Goal: Information Seeking & Learning: Learn about a topic

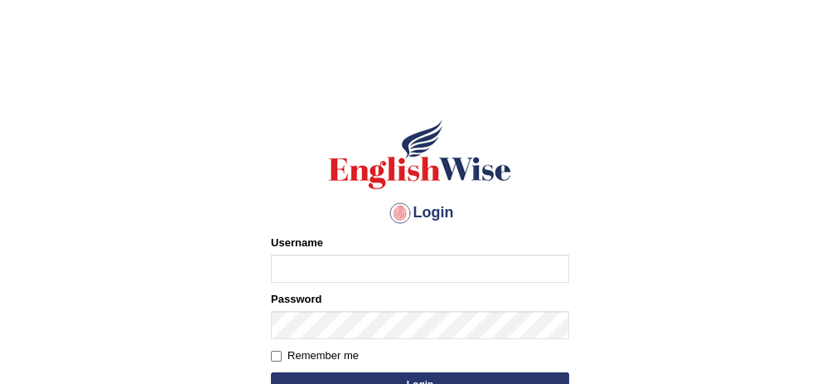
type input "bhagwantbrar"
click at [535, 371] on form "Please fix the following errors: Username bhagwantbrar Password Remember me Log…" at bounding box center [420, 317] width 298 height 167
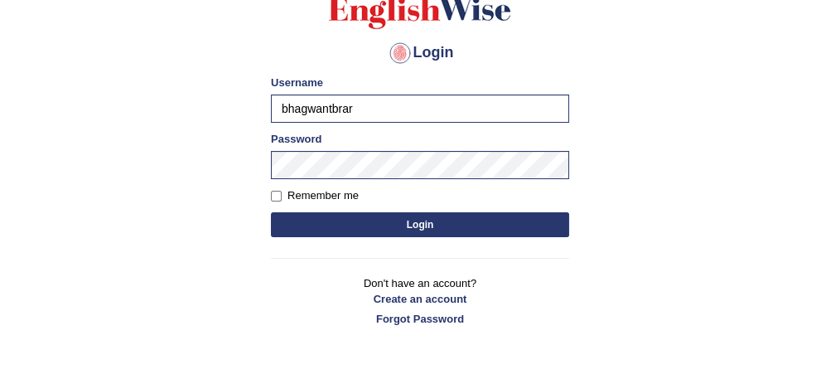
scroll to position [166, 0]
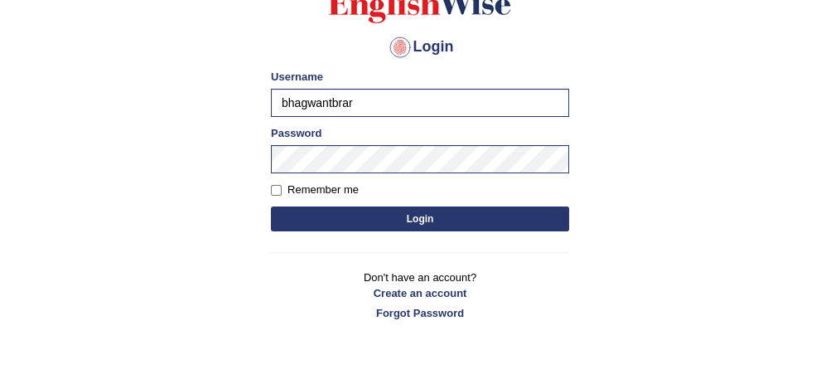
click at [463, 215] on button "Login" at bounding box center [420, 218] width 298 height 25
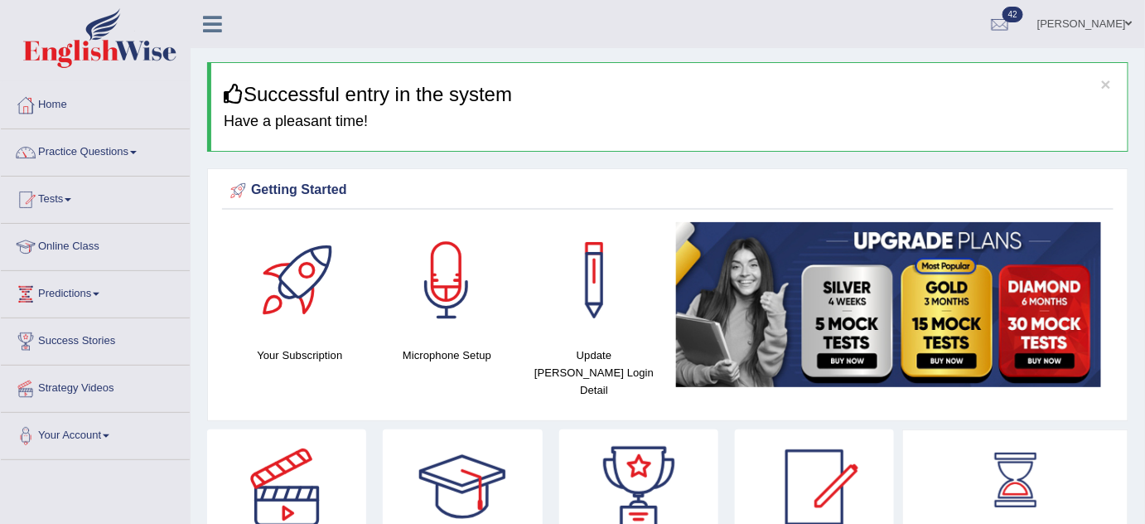
drag, startPoint x: 763, startPoint y: 0, endPoint x: 693, endPoint y: 56, distance: 89.7
drag, startPoint x: 128, startPoint y: 151, endPoint x: 130, endPoint y: 135, distance: 15.8
click at [128, 151] on link "Practice Questions" at bounding box center [95, 149] width 189 height 41
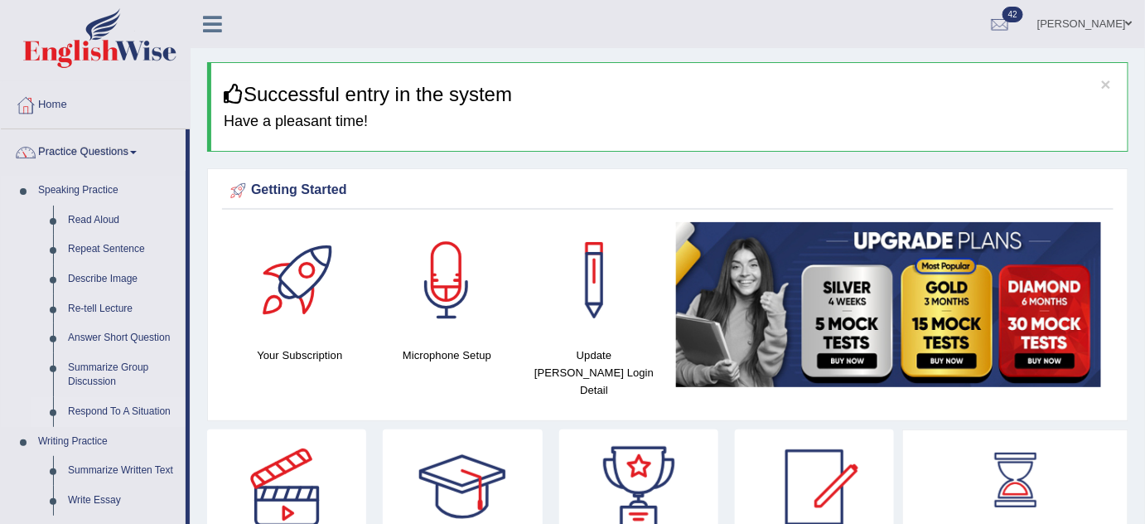
click at [107, 383] on link "Respond To A Situation" at bounding box center [122, 412] width 125 height 30
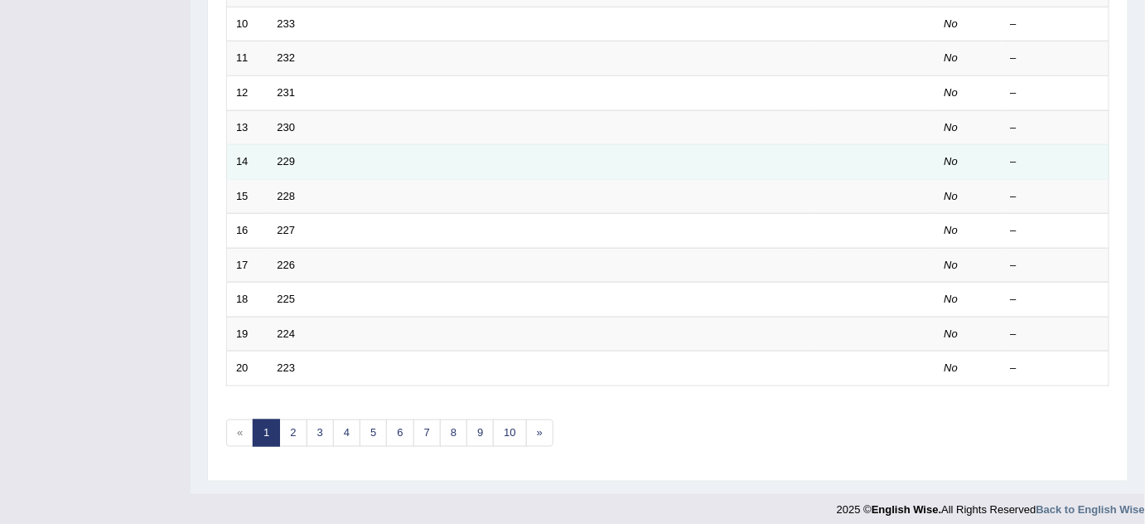
scroll to position [566, 0]
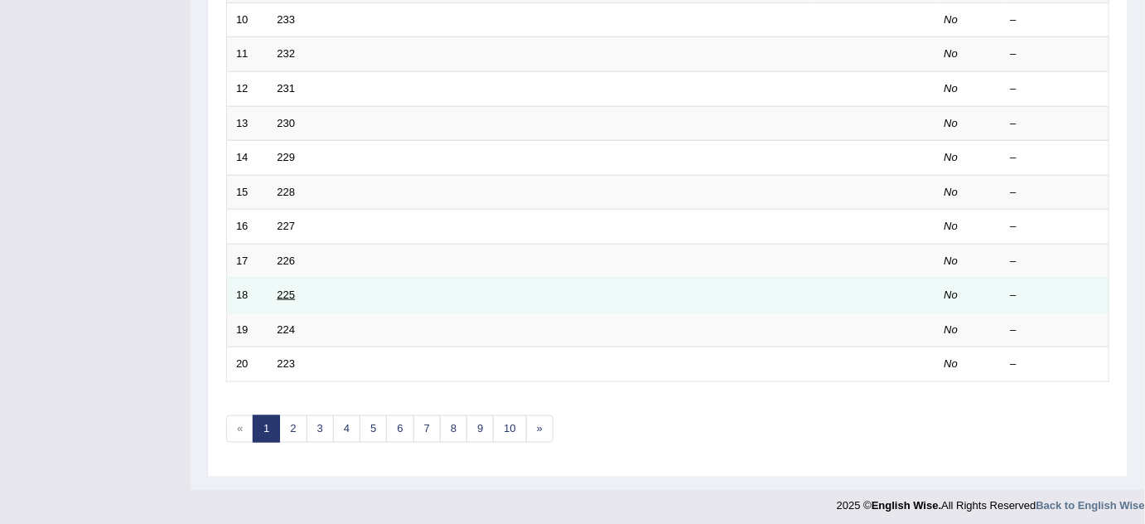
click at [293, 289] on link "225" at bounding box center [287, 294] width 18 height 12
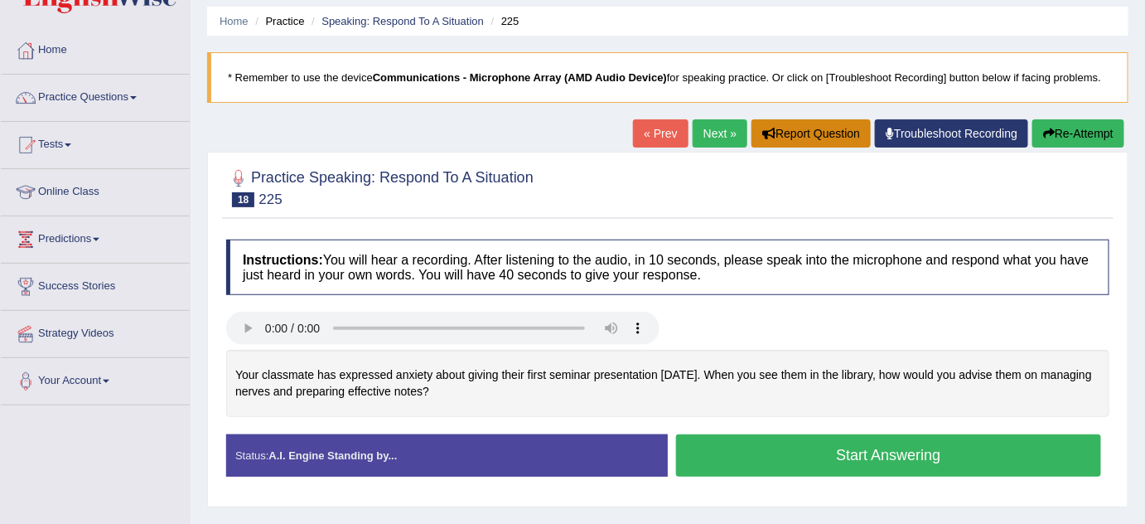
scroll to position [45, 0]
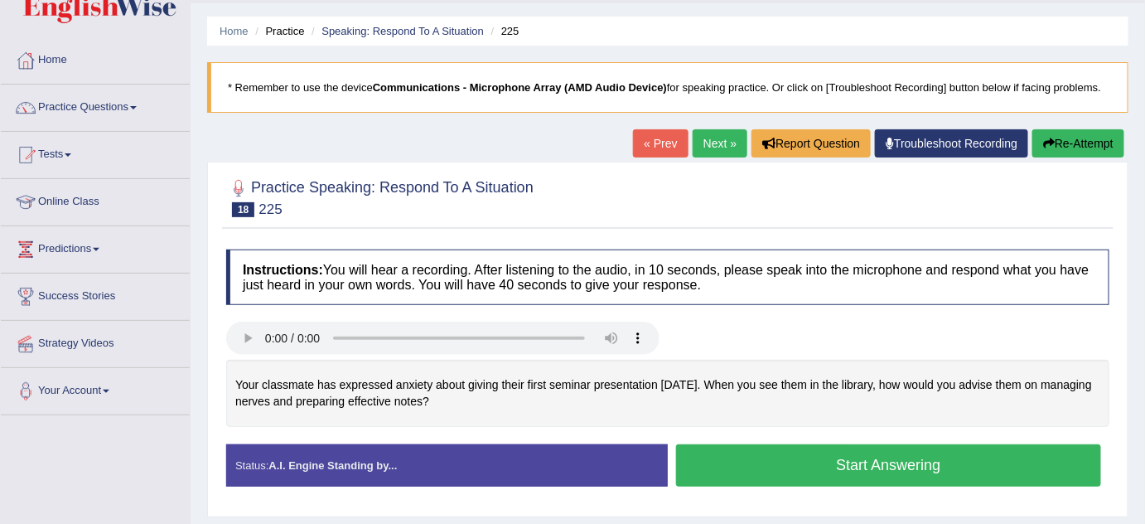
click at [714, 141] on link "Next »" at bounding box center [720, 143] width 55 height 28
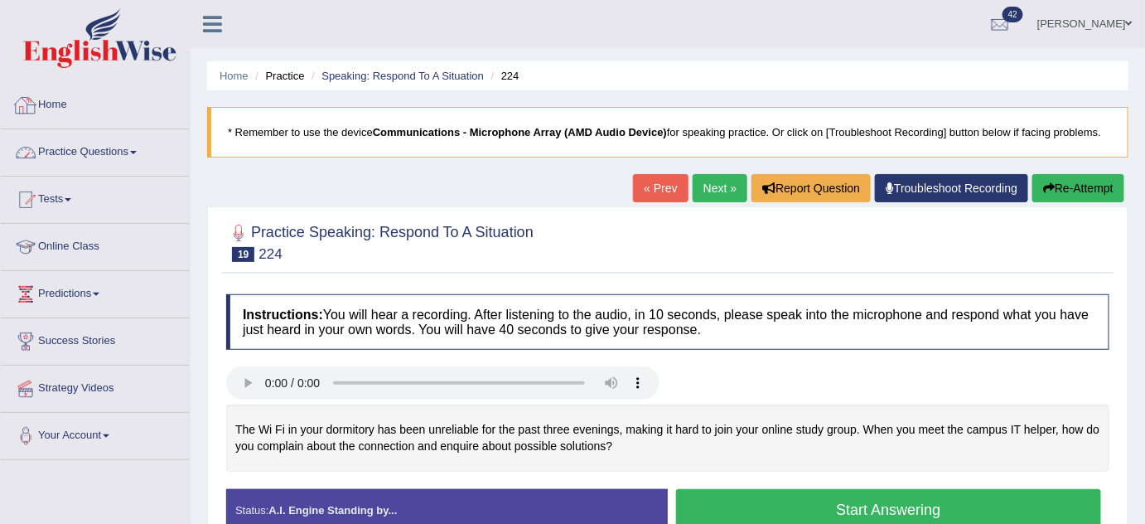
click at [137, 152] on span at bounding box center [133, 152] width 7 height 3
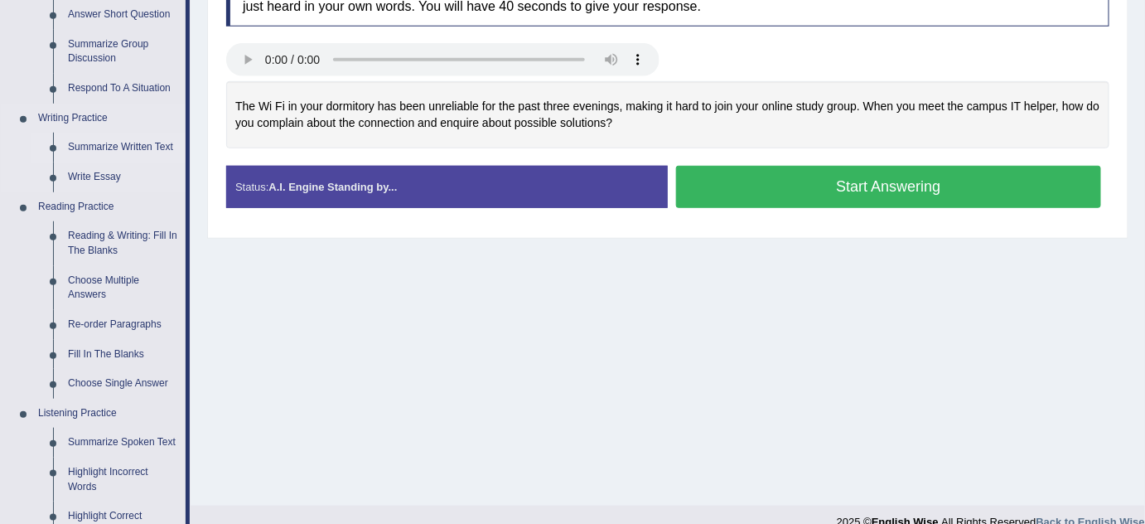
scroll to position [376, 0]
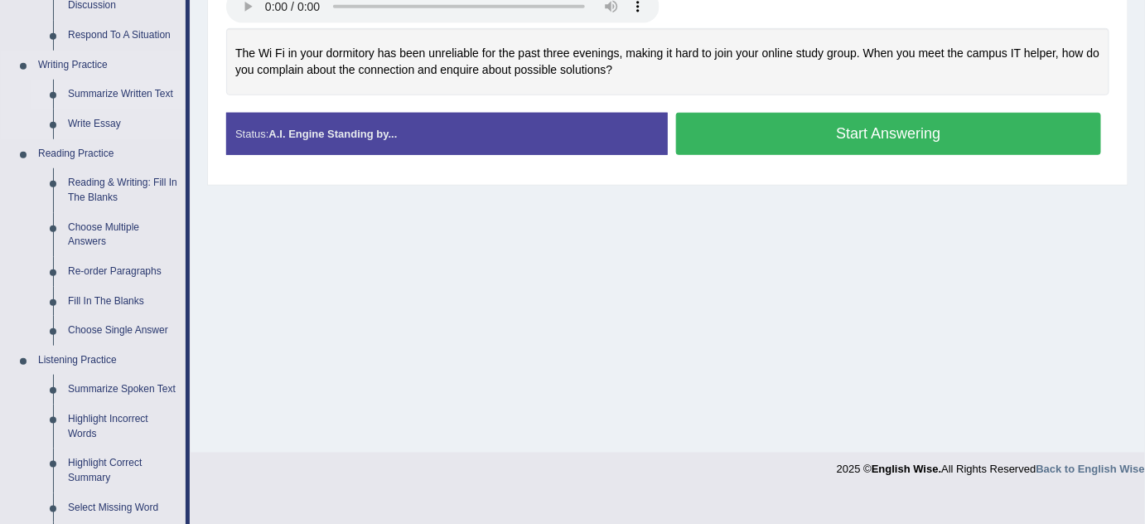
click at [109, 93] on link "Summarize Written Text" at bounding box center [122, 95] width 125 height 30
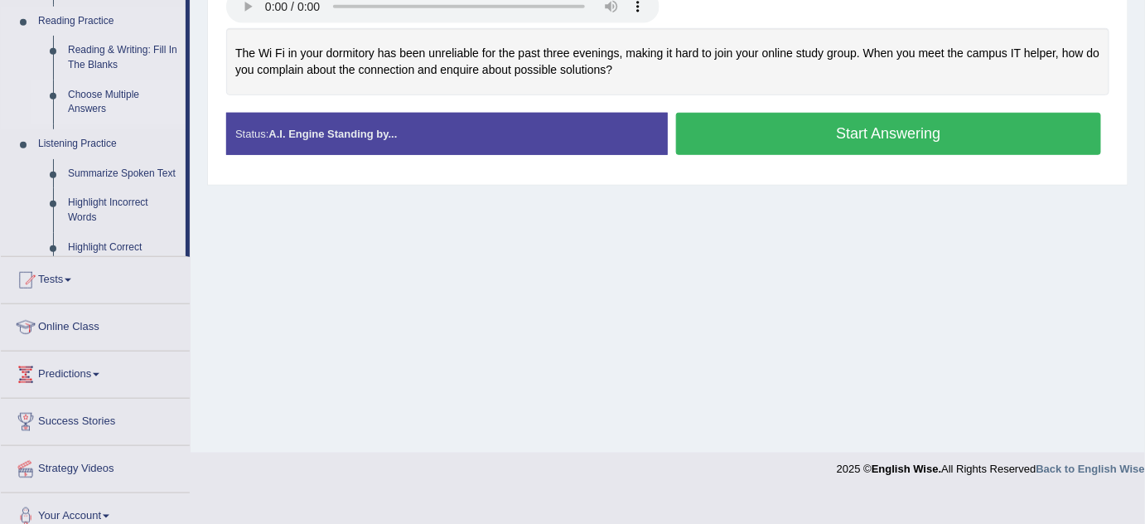
scroll to position [243, 0]
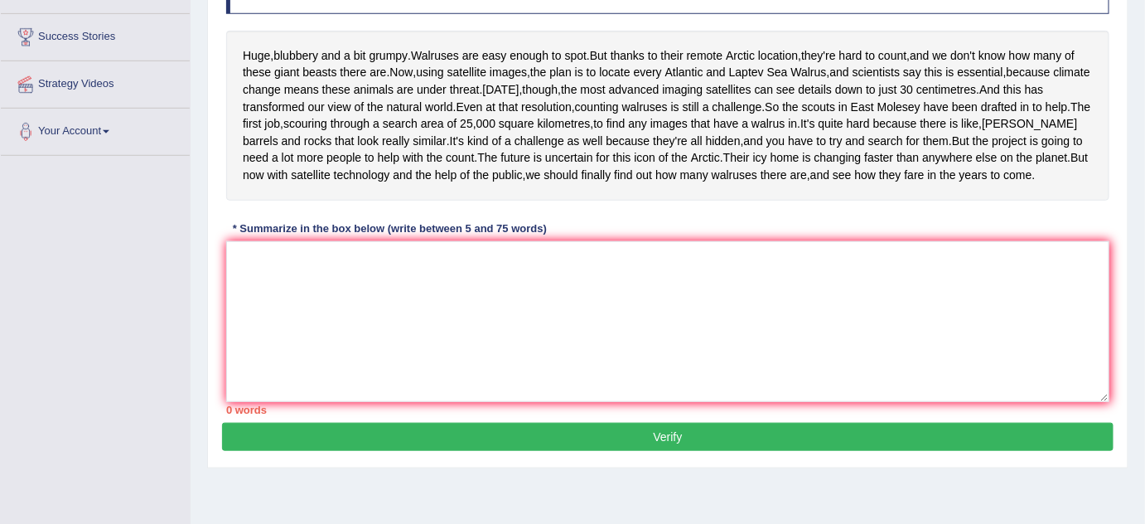
scroll to position [301, 0]
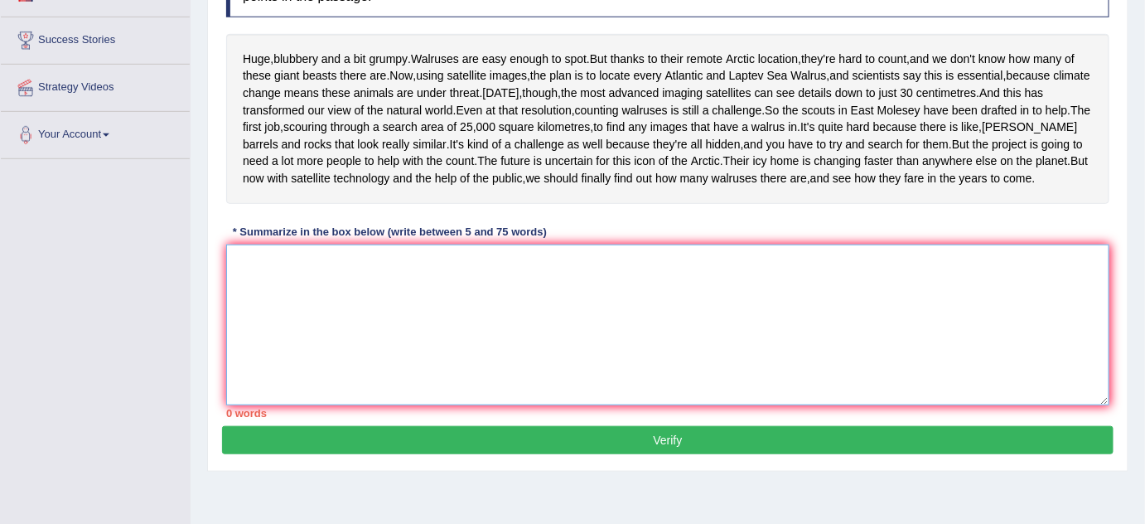
click at [314, 369] on textarea at bounding box center [667, 324] width 883 height 161
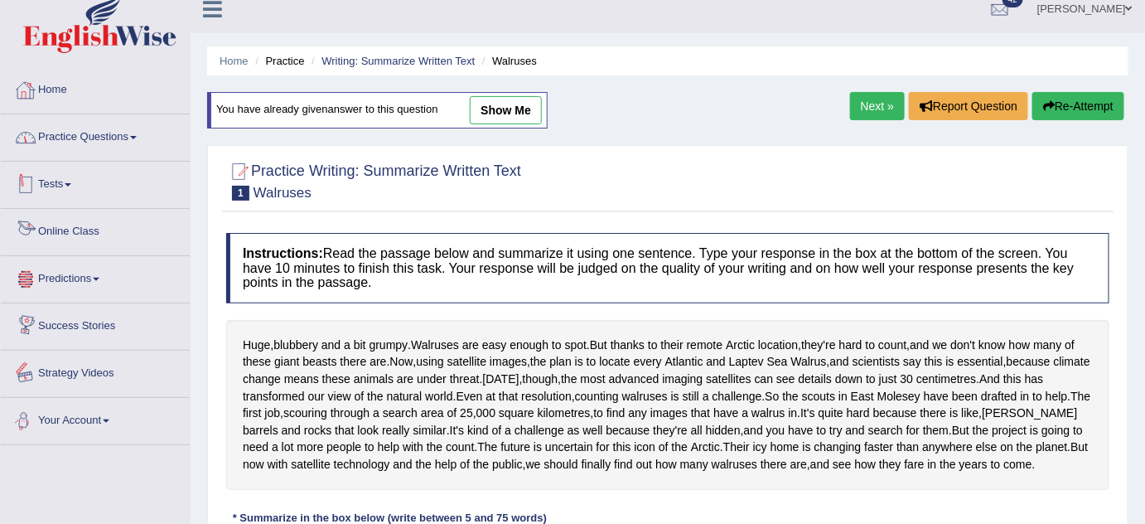
scroll to position [0, 0]
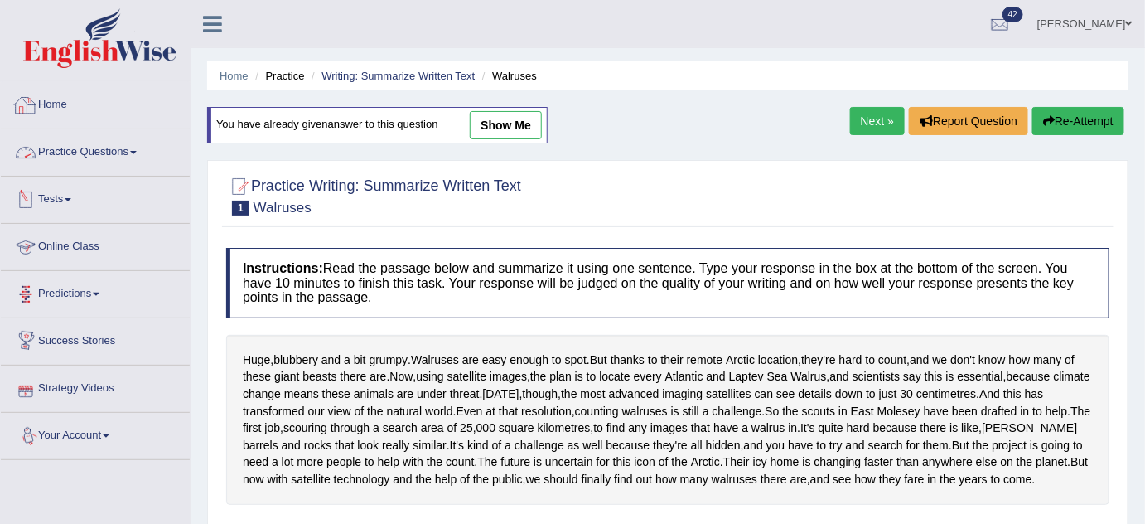
type textarea "________________, and _______________, furthermore, _________________."
click at [105, 145] on link "Practice Questions" at bounding box center [95, 149] width 189 height 41
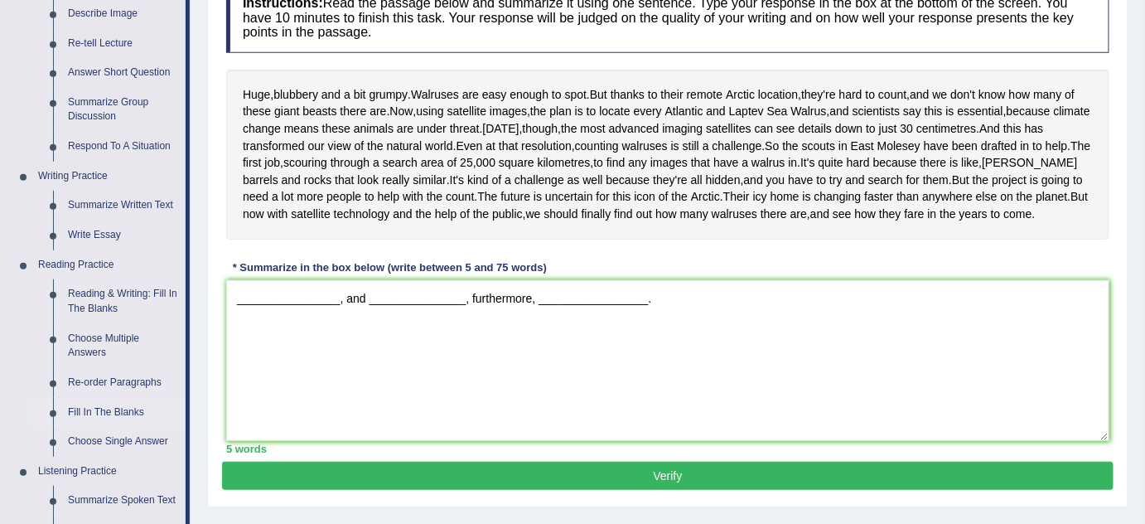
scroll to position [150, 0]
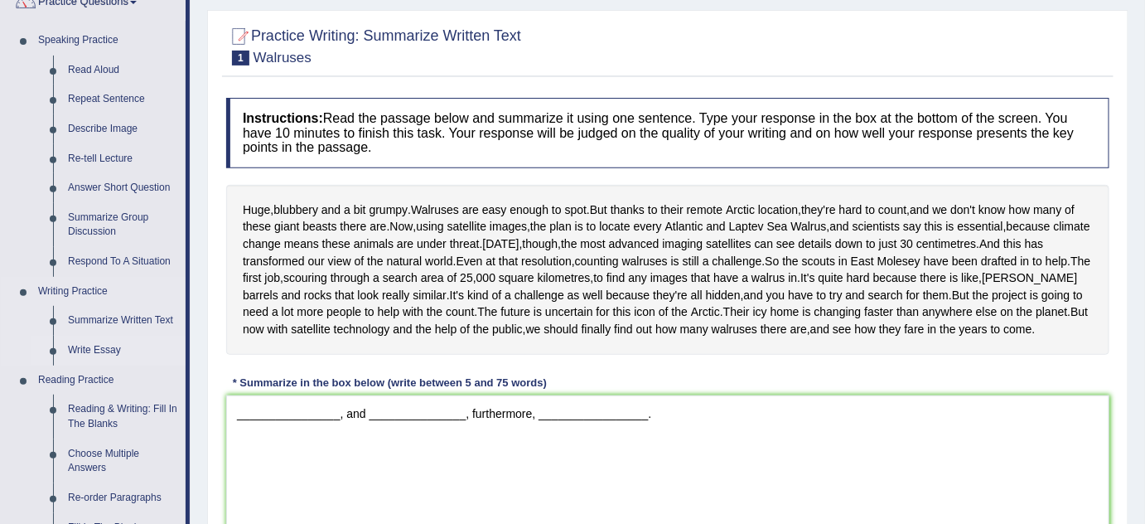
click at [112, 346] on link "Write Essay" at bounding box center [122, 350] width 125 height 30
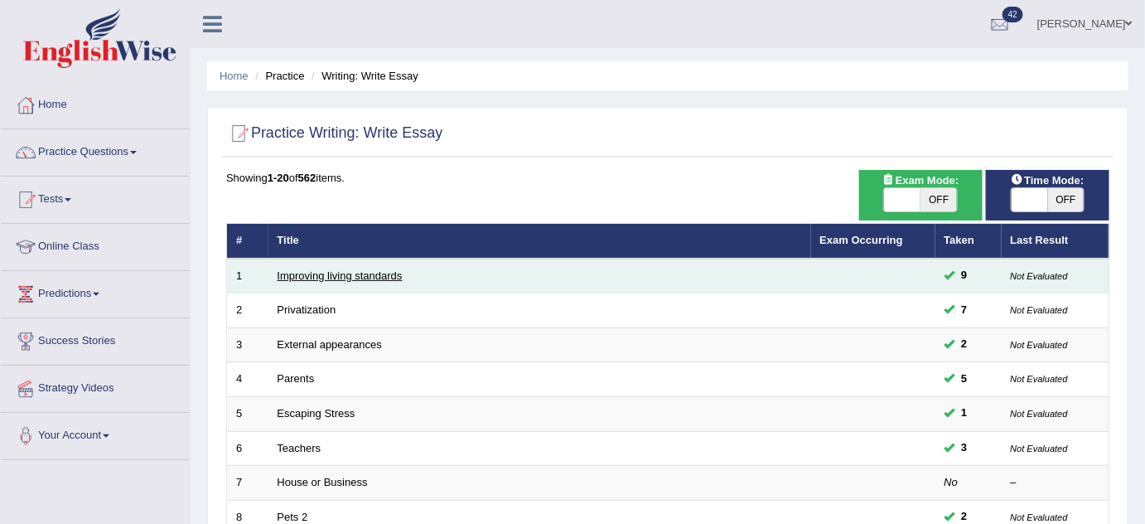
click at [301, 270] on link "Improving living standards" at bounding box center [340, 275] width 125 height 12
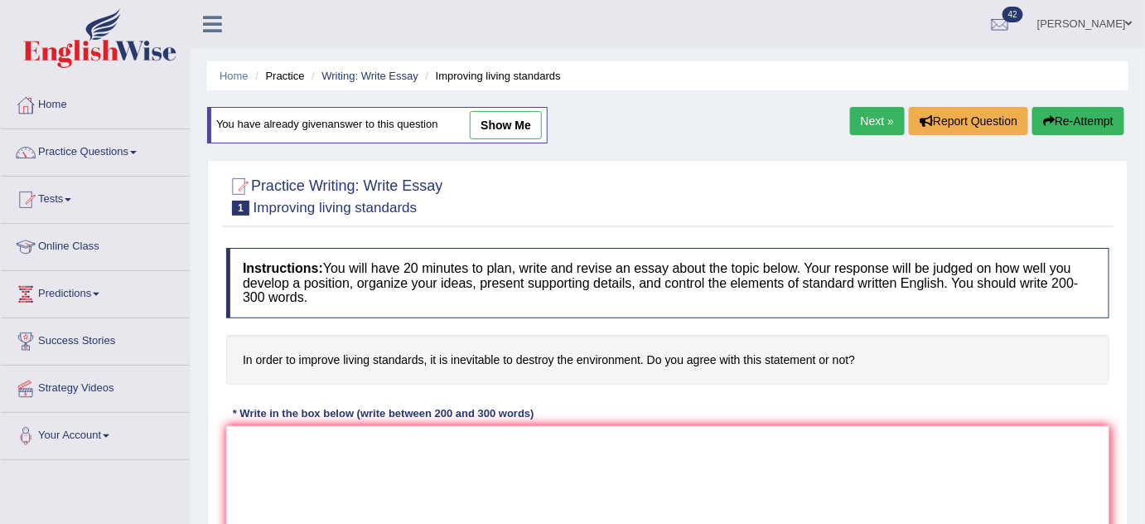
click at [881, 116] on link "Next »" at bounding box center [877, 121] width 55 height 28
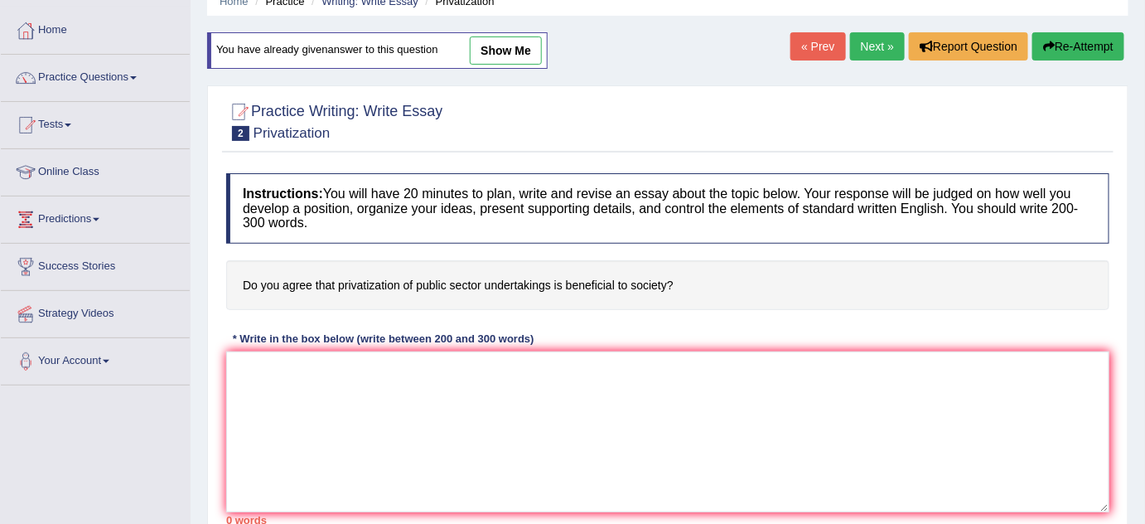
click at [895, 45] on link "Next »" at bounding box center [877, 46] width 55 height 28
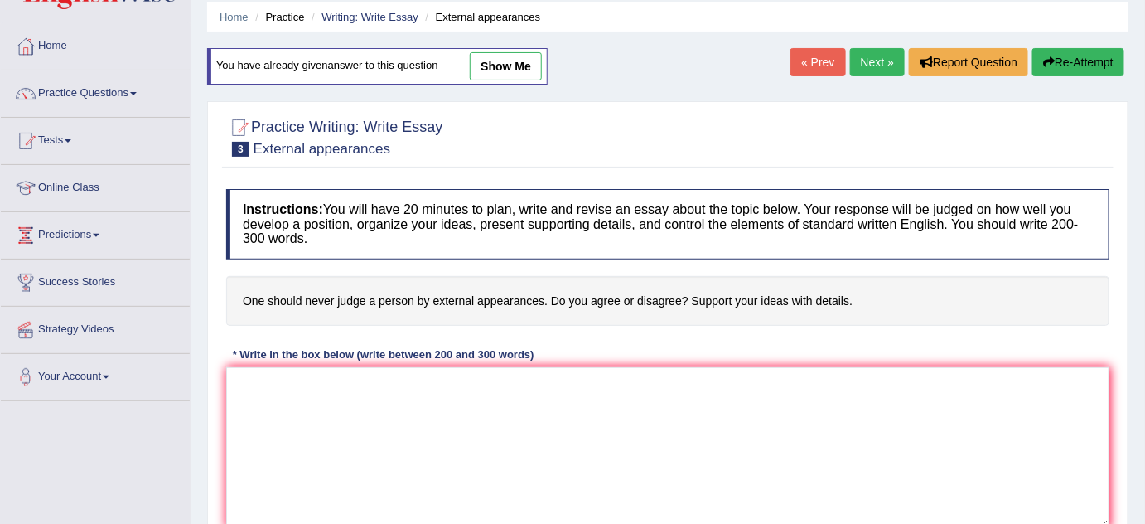
scroll to position [75, 0]
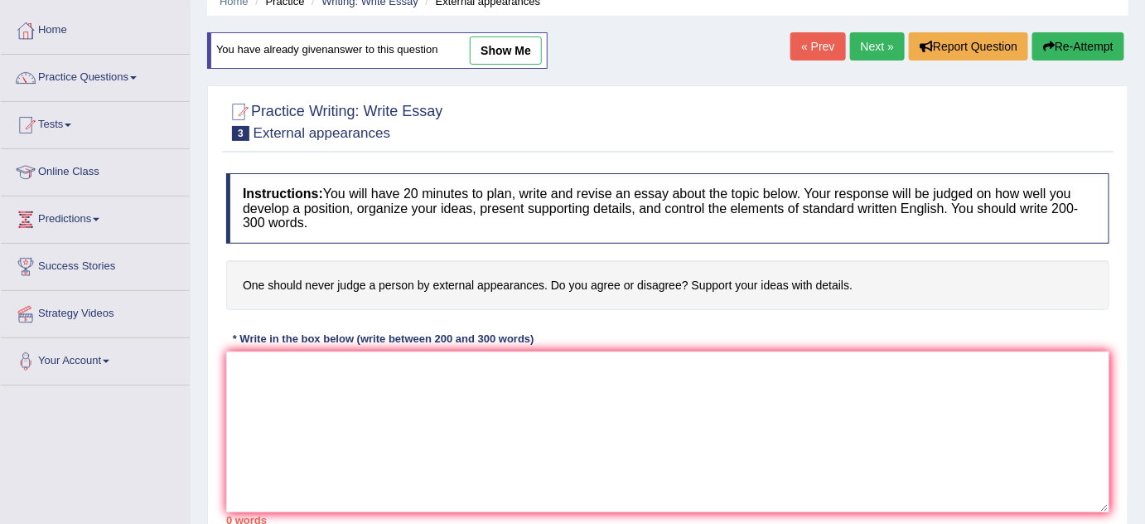
click at [892, 44] on link "Next »" at bounding box center [877, 46] width 55 height 28
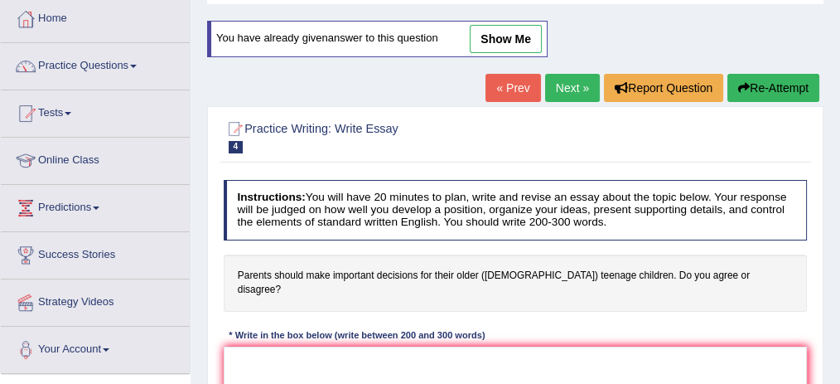
scroll to position [220, 0]
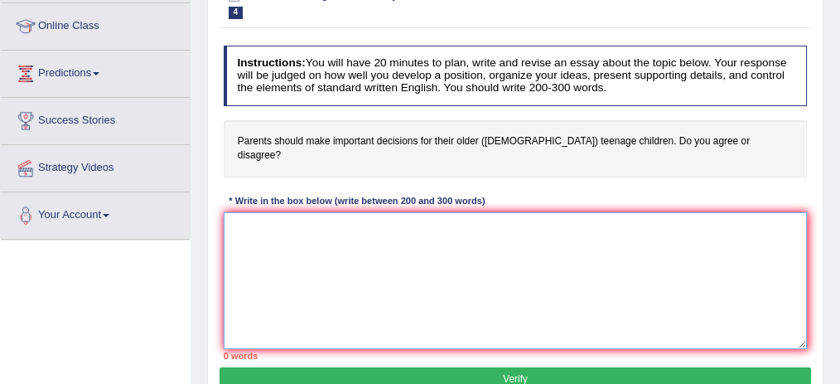
click at [565, 212] on textarea at bounding box center [516, 280] width 584 height 137
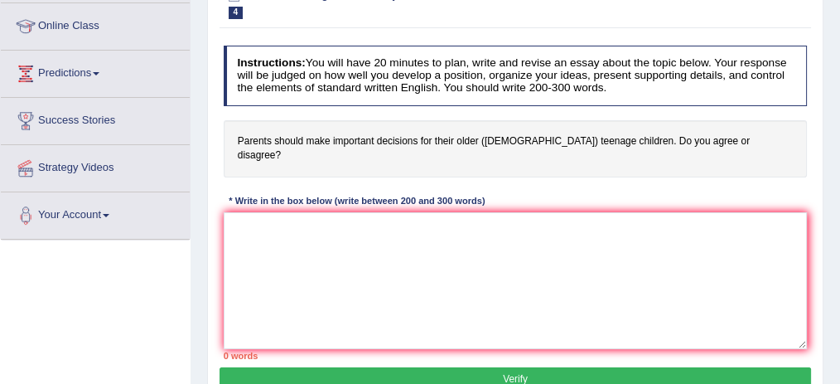
click at [566, 173] on div "Instructions: You will have 20 minutes to plan, write and revise an essay about…" at bounding box center [515, 203] width 591 height 328
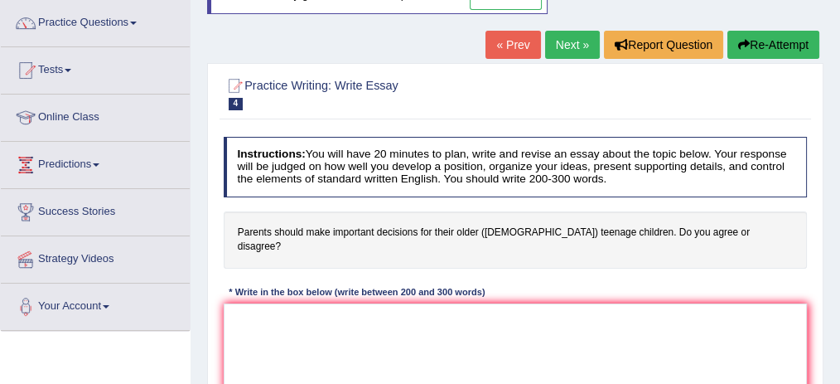
scroll to position [110, 0]
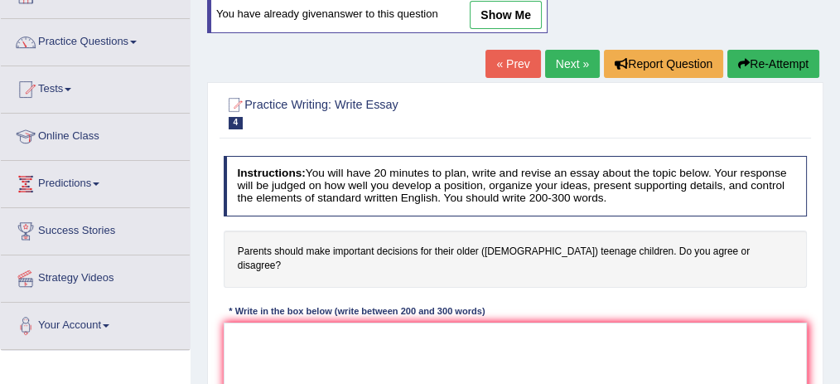
click at [567, 66] on link "Next »" at bounding box center [572, 64] width 55 height 28
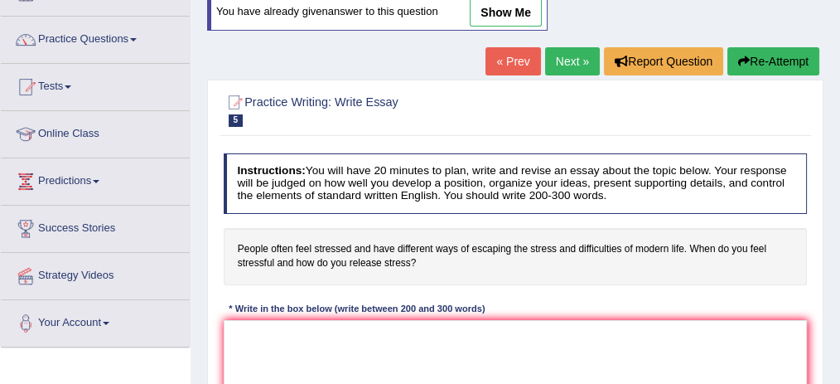
scroll to position [110, 0]
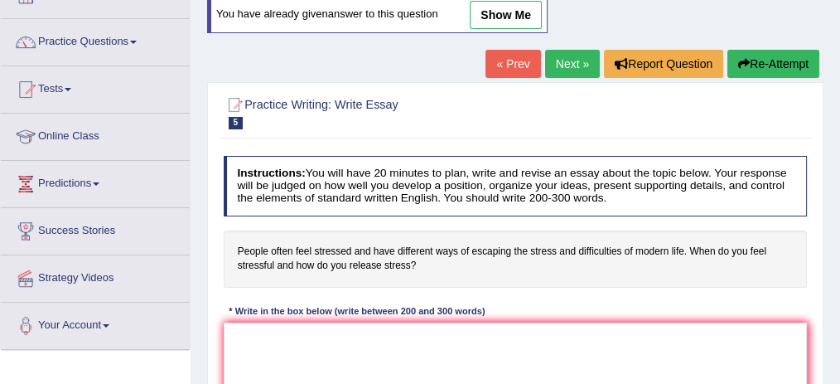
click at [578, 59] on link "Next »" at bounding box center [572, 64] width 55 height 28
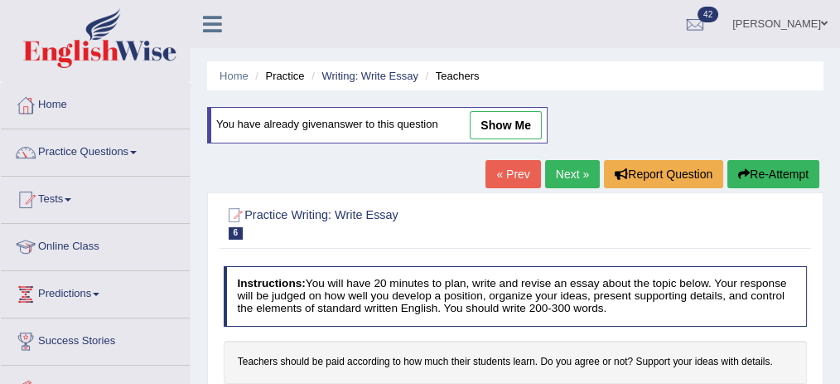
click at [514, 169] on link "« Prev" at bounding box center [512, 174] width 55 height 28
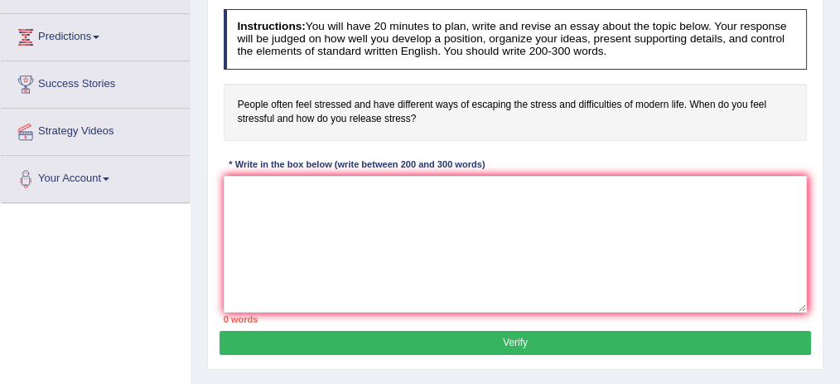
scroll to position [276, 0]
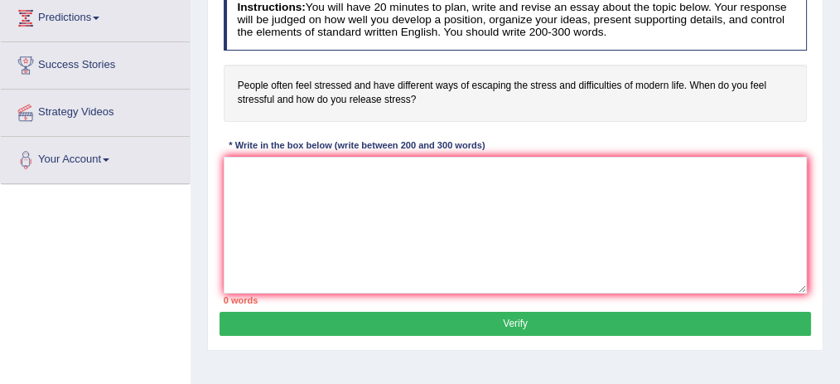
click at [533, 102] on h4 "People often feel stressed and have different ways of escaping the stress and d…" at bounding box center [516, 93] width 584 height 57
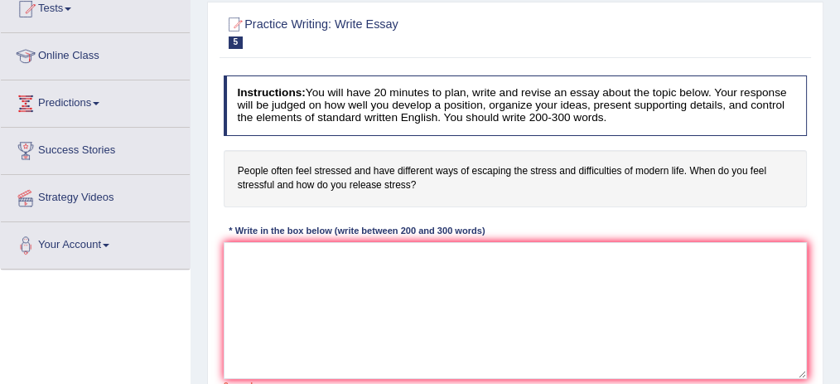
scroll to position [166, 0]
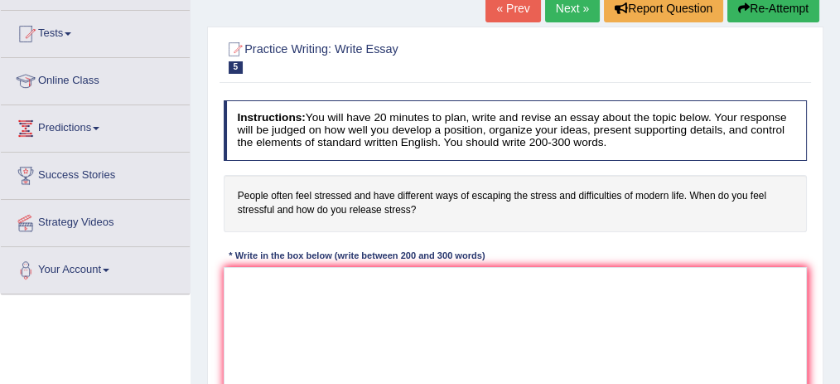
click at [514, 15] on link "« Prev" at bounding box center [512, 8] width 55 height 28
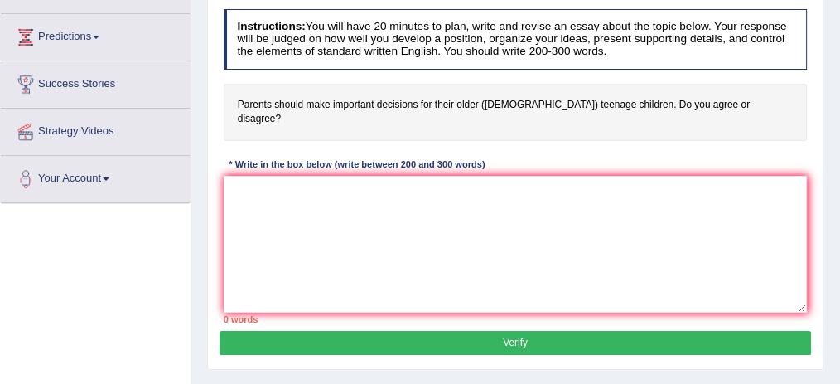
scroll to position [276, 0]
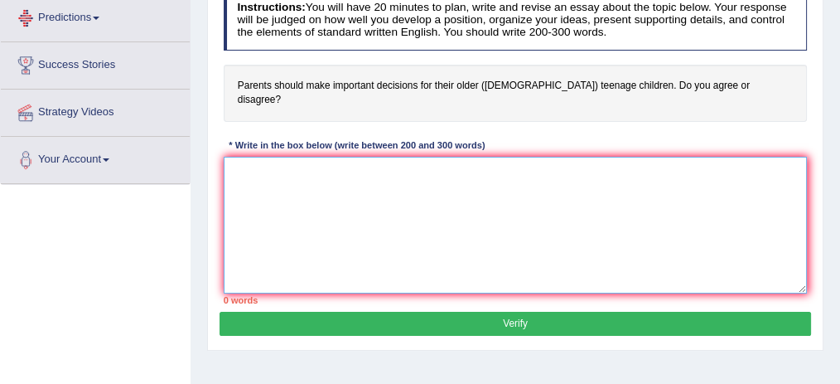
click at [328, 231] on textarea at bounding box center [516, 225] width 584 height 137
paste textarea "One of the (primary advantages/ main causes / major problems) of (essay topic) …"
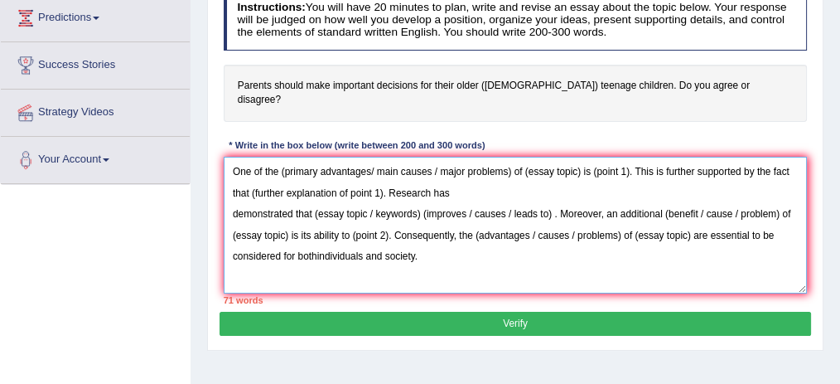
drag, startPoint x: 279, startPoint y: 152, endPoint x: 292, endPoint y: 154, distance: 12.5
click at [292, 157] on textarea "One of the (primary advantages/ main causes / major problems) of (essay topic) …" at bounding box center [516, 225] width 584 height 137
drag, startPoint x: 372, startPoint y: 152, endPoint x: 512, endPoint y: 160, distance: 140.2
click at [512, 160] on textarea "One of the (primary advantages/ main causes / major problems) of (essay topic) …" at bounding box center [516, 225] width 584 height 137
click at [282, 157] on textarea "One of the (primary advantages of (essay topic) is (point 1). This is further s…" at bounding box center [516, 225] width 584 height 137
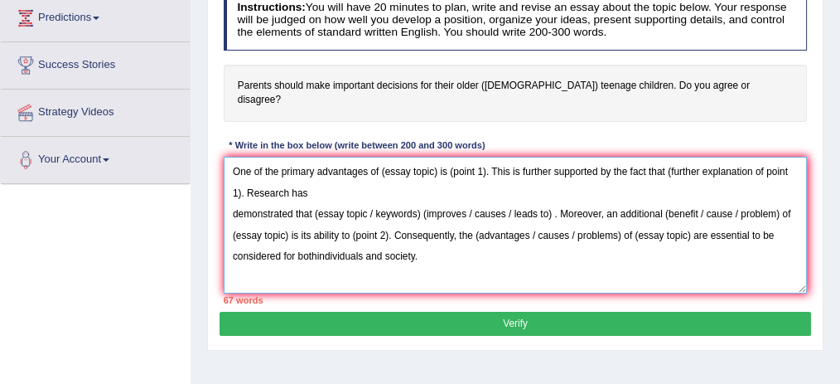
drag, startPoint x: 379, startPoint y: 152, endPoint x: 437, endPoint y: 162, distance: 58.7
click at [437, 162] on textarea "One of the primary advantages of (essay topic) is (point 1). This is further su…" at bounding box center [516, 225] width 584 height 137
drag, startPoint x: 382, startPoint y: 150, endPoint x: 545, endPoint y: 161, distance: 163.5
click at [545, 161] on textarea "One of the primary advantages of making decisions for teenage children is (poin…" at bounding box center [516, 225] width 584 height 137
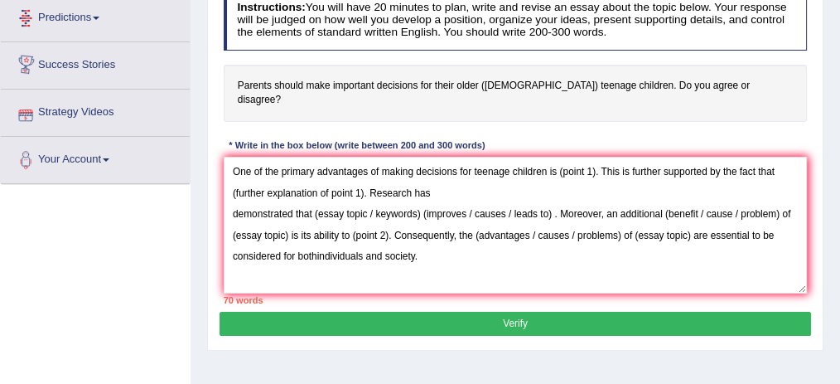
click at [619, 103] on h4 "Parents should make important decisions for their older (15 to 18 year-old) tee…" at bounding box center [516, 93] width 584 height 57
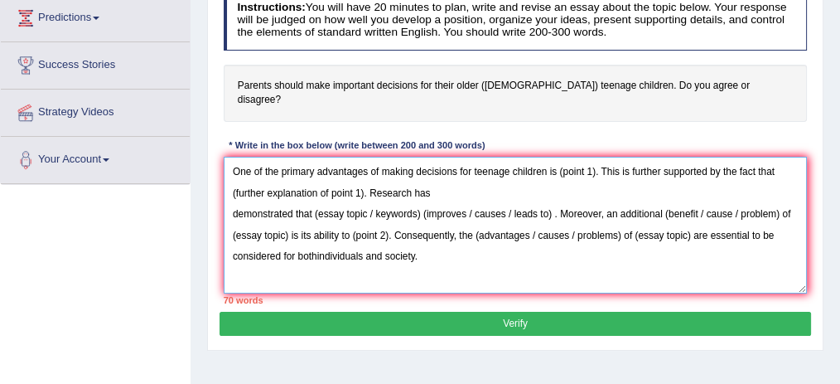
click at [229, 195] on textarea "One of the primary advantages of making decisions for teenage children is (poin…" at bounding box center [516, 225] width 584 height 137
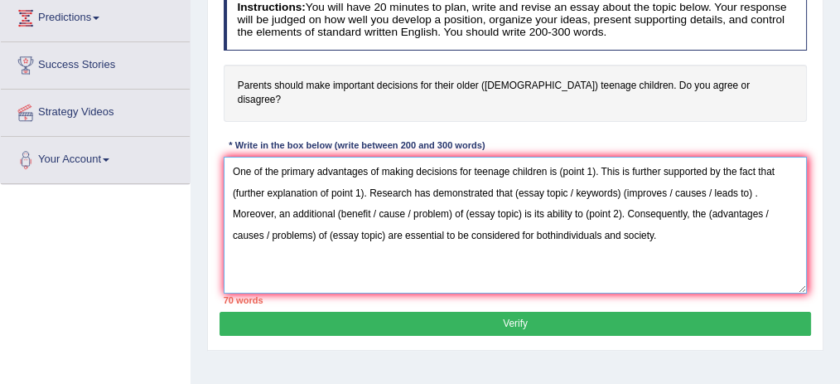
drag, startPoint x: 514, startPoint y: 172, endPoint x: 619, endPoint y: 181, distance: 104.8
click at [619, 181] on textarea "One of the primary advantages of making decisions for teenage children is (poin…" at bounding box center [516, 225] width 584 height 137
paste textarea "making decisions for teenage children"
click at [684, 171] on textarea "One of the primary advantages of making decisions for teenage children is (poin…" at bounding box center [516, 225] width 584 height 137
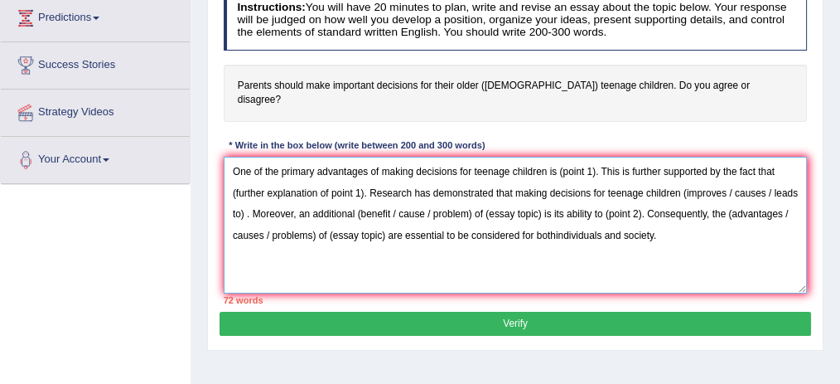
click at [686, 184] on textarea "One of the primary advantages of making decisions for teenage children is (poin…" at bounding box center [516, 225] width 584 height 137
drag, startPoint x: 722, startPoint y: 175, endPoint x: 242, endPoint y: 189, distance: 480.7
click at [242, 189] on textarea "One of the primary advantages of making decisions for teenage children is (poin…" at bounding box center [516, 225] width 584 height 137
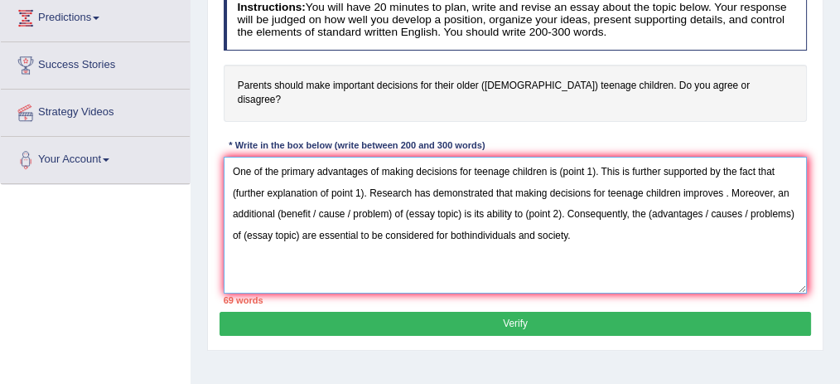
click at [724, 177] on textarea "One of the primary advantages of making decisions for teenage children is (poin…" at bounding box center [516, 225] width 584 height 137
click at [277, 191] on textarea "One of the primary advantages of making decisions for teenage children is (poin…" at bounding box center [516, 225] width 584 height 137
drag, startPoint x: 308, startPoint y: 193, endPoint x: 389, endPoint y: 201, distance: 80.8
click at [389, 201] on textarea "One of the primary advantages of making decisions for teenage children is (poin…" at bounding box center [516, 225] width 584 height 137
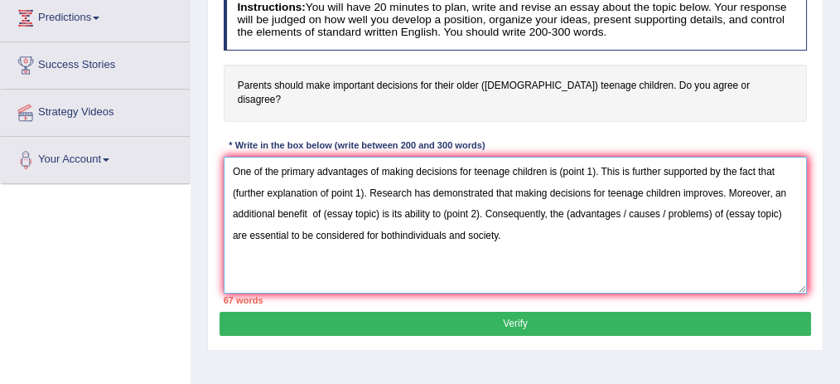
drag, startPoint x: 379, startPoint y: 193, endPoint x: 321, endPoint y: 193, distance: 57.2
click at [321, 193] on textarea "One of the primary advantages of making decisions for teenage children is (poin…" at bounding box center [516, 225] width 584 height 137
paste textarea "making decisions for teenage children"
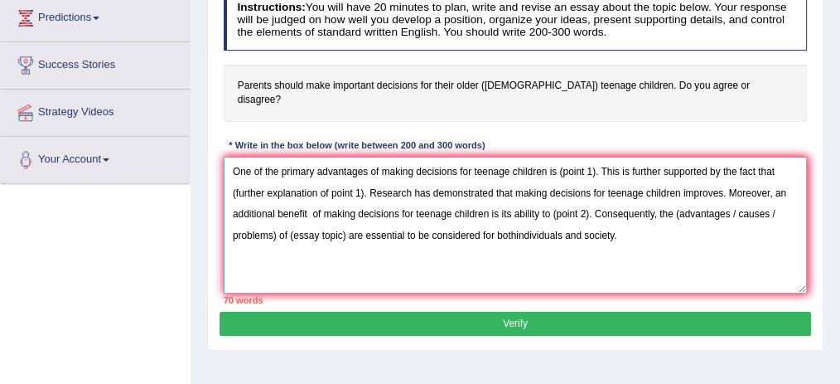
drag, startPoint x: 558, startPoint y: 156, endPoint x: 594, endPoint y: 158, distance: 36.5
click at [594, 158] on textarea "One of the primary advantages of making decisions for teenage children is (poin…" at bounding box center [516, 225] width 584 height 137
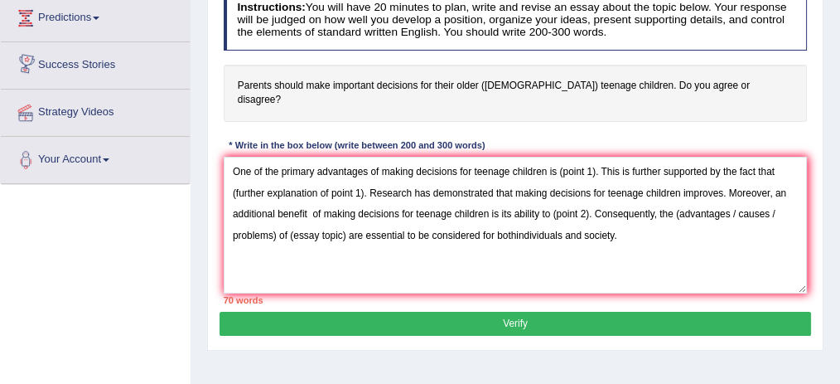
click at [479, 135] on div "Instructions: You will have 20 minutes to plan, write and revise an essay about…" at bounding box center [515, 147] width 591 height 328
click at [628, 126] on div "Instructions: You will have 20 minutes to plan, write and revise an essay about…" at bounding box center [515, 147] width 591 height 328
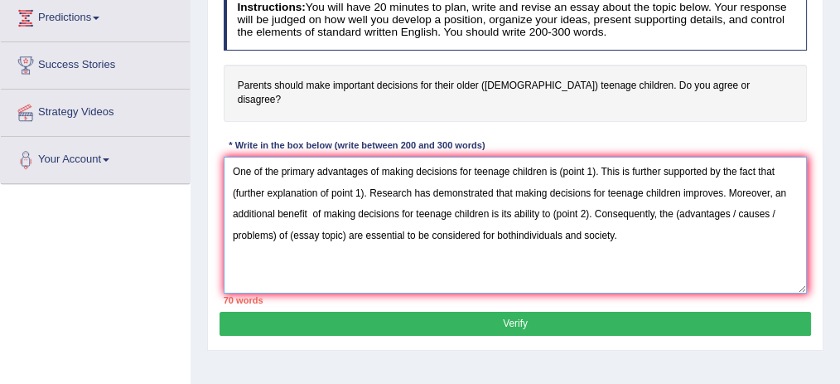
click at [596, 157] on textarea "One of the primary advantages of making decisions for teenage children is (poin…" at bounding box center [516, 225] width 584 height 137
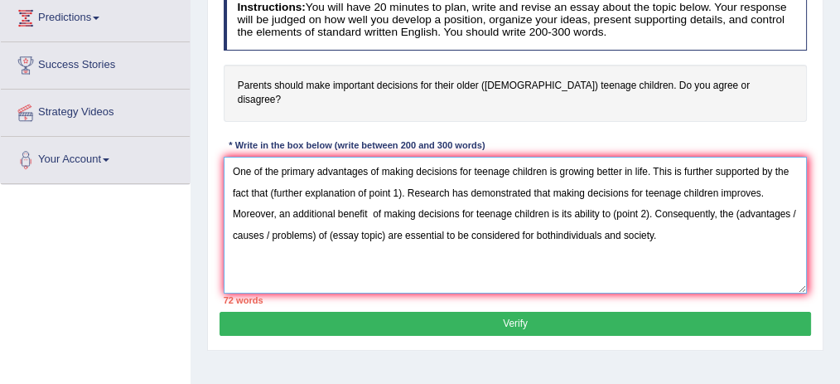
drag, startPoint x: 659, startPoint y: 219, endPoint x: 224, endPoint y: 142, distance: 441.5
click at [224, 157] on textarea "One of the primary advantages of making decisions for teenage children is growi…" at bounding box center [516, 225] width 584 height 137
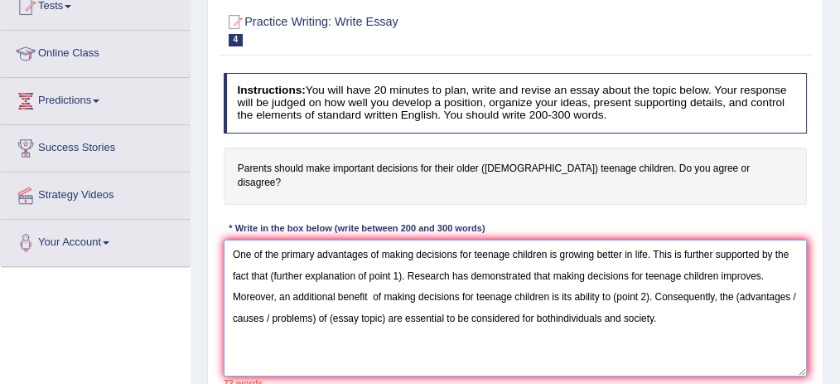
scroll to position [0, 0]
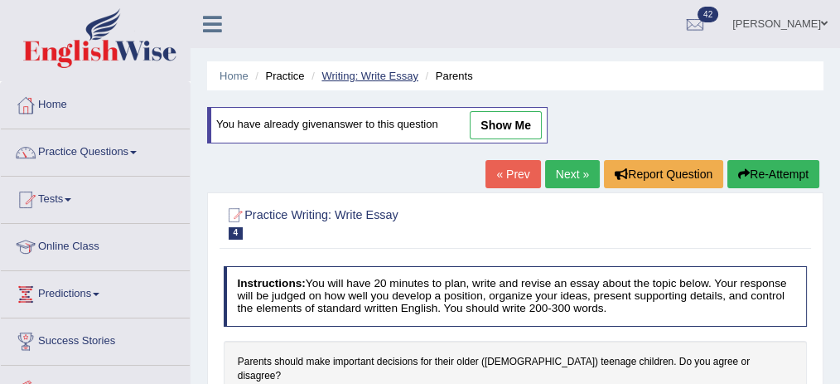
type textarea "One of the primary advantages of making decisions for teenage children is growi…"
click at [372, 81] on link "Writing: Write Essay" at bounding box center [369, 76] width 97 height 12
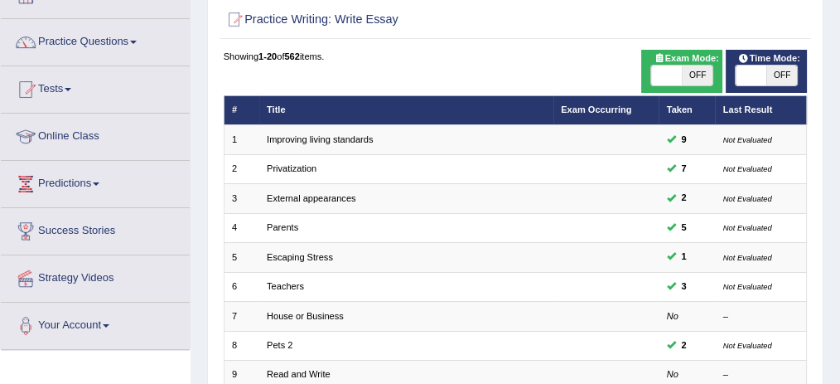
click at [322, 197] on link "External appearances" at bounding box center [311, 198] width 89 height 10
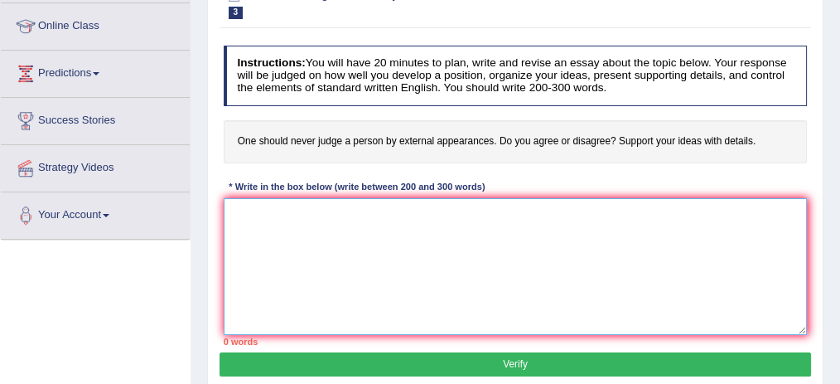
click at [338, 199] on textarea at bounding box center [516, 266] width 584 height 137
paste textarea "One of the primary advantages of making decisions for teenage children is growi…"
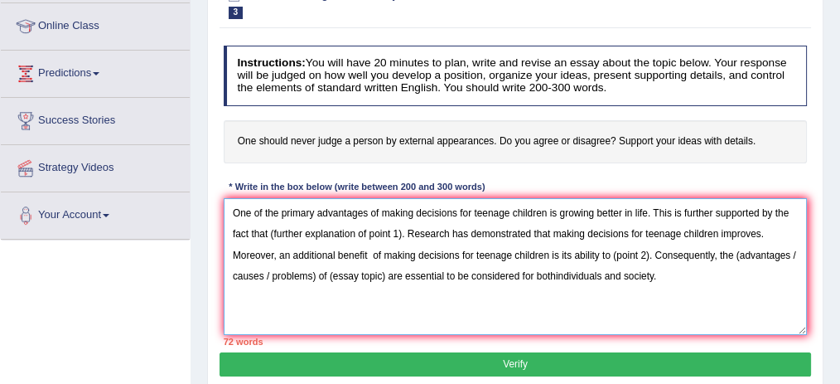
drag, startPoint x: 379, startPoint y: 210, endPoint x: 647, endPoint y: 216, distance: 267.7
click at [647, 216] on textarea "One of the primary advantages of making decisions for teenage children is growi…" at bounding box center [516, 266] width 584 height 137
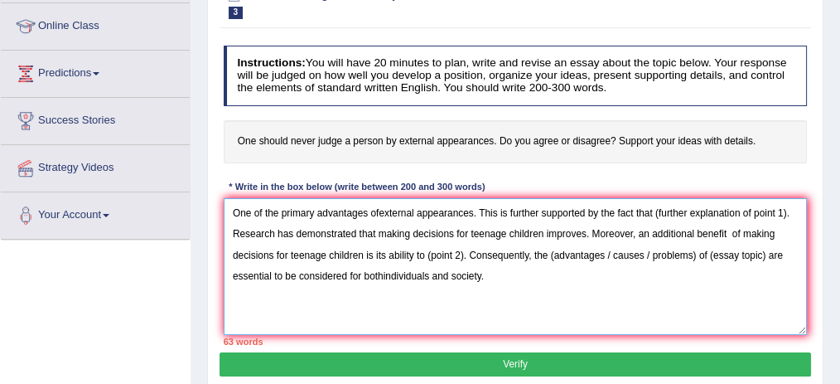
click at [378, 210] on textarea "One of the primary advantages ofexternal appearances. This is further supported…" at bounding box center [516, 266] width 584 height 137
click at [473, 209] on textarea "One of the primary advantages of external appearances. This is further supporte…" at bounding box center [516, 266] width 584 height 137
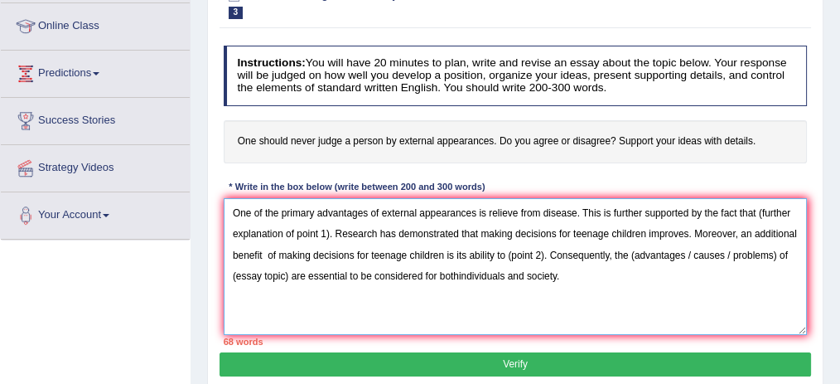
drag, startPoint x: 758, startPoint y: 210, endPoint x: 329, endPoint y: 234, distance: 429.7
click at [329, 234] on textarea "One of the primary advantages of external appearances is relieve from disease. …" at bounding box center [516, 266] width 584 height 137
type textarea "One of the primary advantages of external appearances is relieve from disease. …"
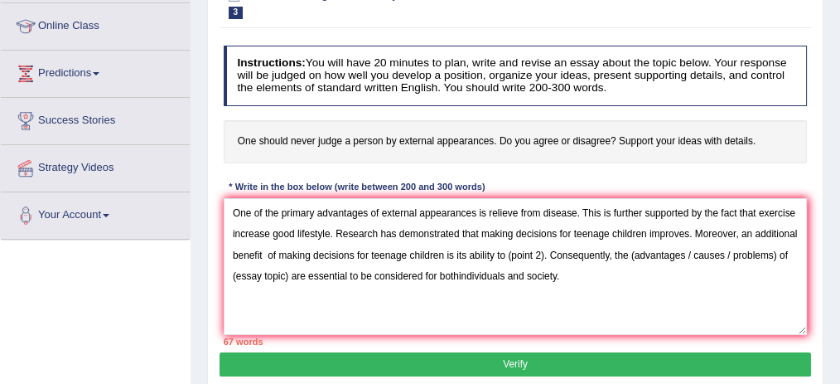
click at [458, 352] on button "Verify" at bounding box center [515, 364] width 591 height 24
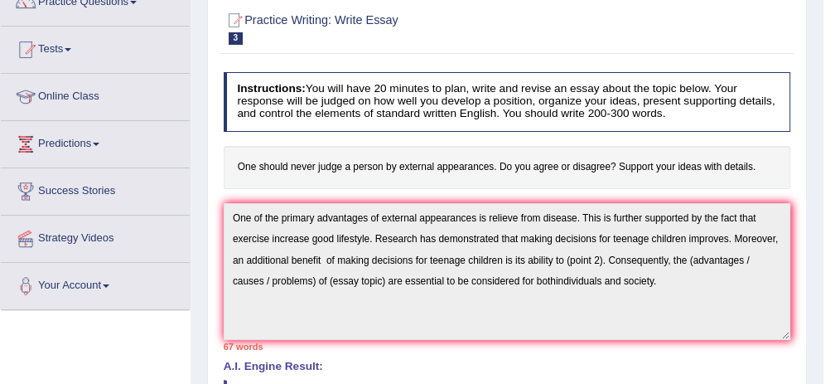
scroll to position [167, 0]
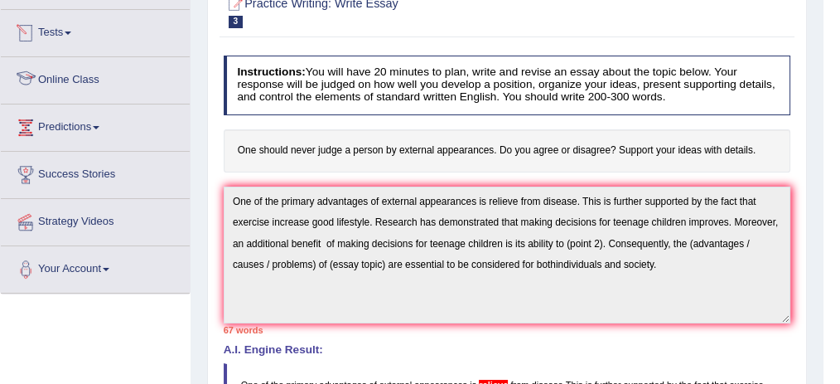
click at [335, 84] on h4 "Instructions: You will have 20 minutes to plan, write and revise an essay about…" at bounding box center [507, 86] width 567 height 60
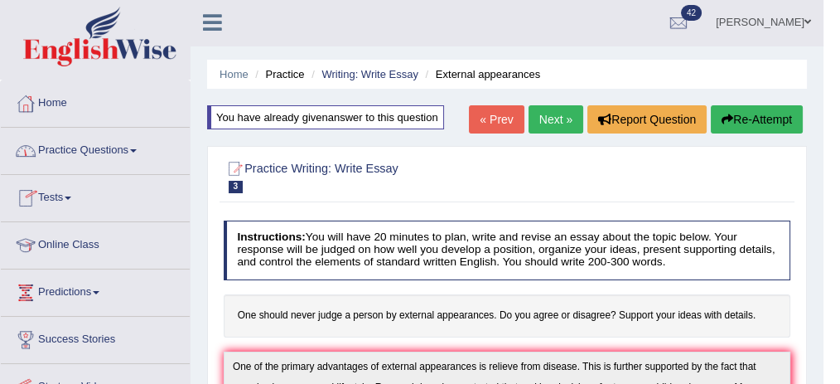
scroll to position [0, 0]
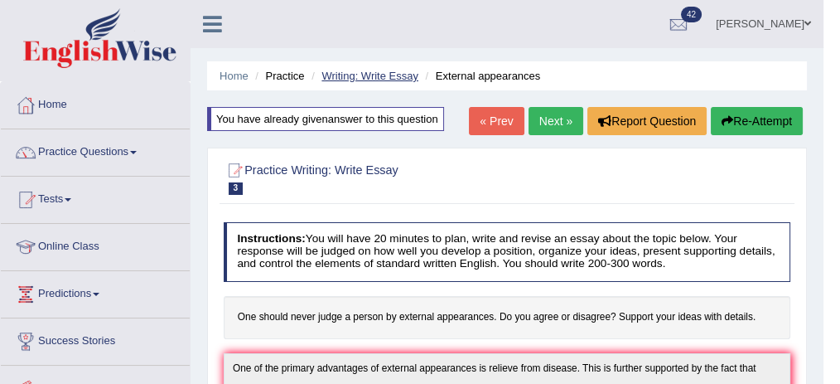
click at [341, 70] on link "Writing: Write Essay" at bounding box center [369, 76] width 97 height 12
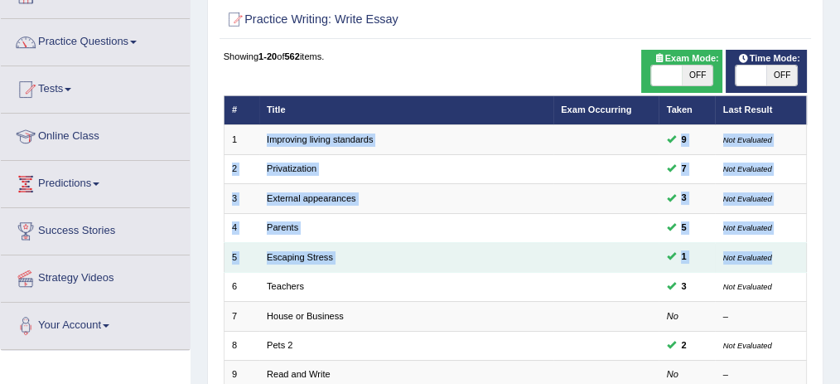
drag, startPoint x: 258, startPoint y: 158, endPoint x: 804, endPoint y: 253, distance: 554.2
click at [805, 253] on td "Not Evaluated" at bounding box center [761, 257] width 92 height 29
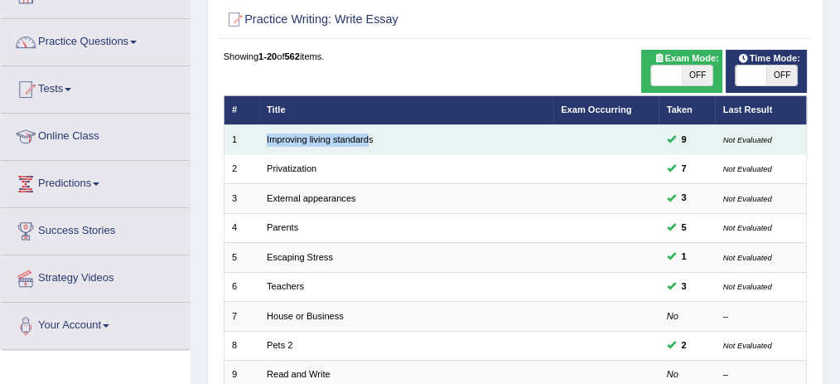
drag, startPoint x: 263, startPoint y: 138, endPoint x: 368, endPoint y: 146, distance: 105.5
click at [368, 146] on td "Improving living standards" at bounding box center [406, 139] width 294 height 29
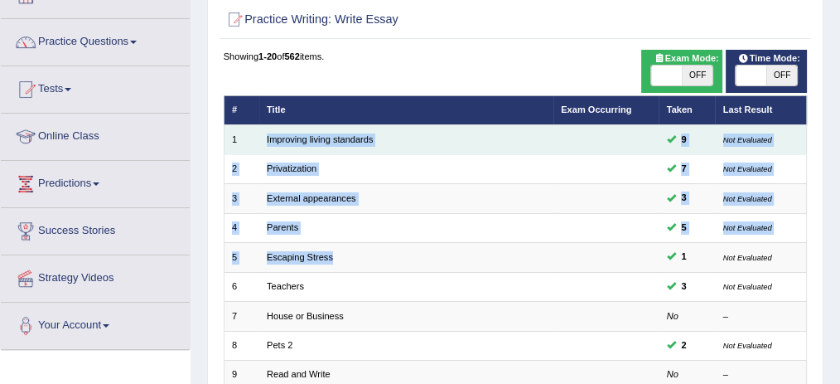
drag, startPoint x: 332, startPoint y: 258, endPoint x: 266, endPoint y: 144, distance: 131.4
